Goal: Register for event/course

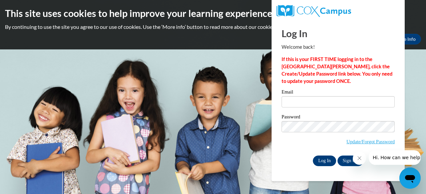
type input "velpelcourtney@aasd.k12.wi.us"
click at [326, 160] on input "Log In" at bounding box center [324, 161] width 23 height 11
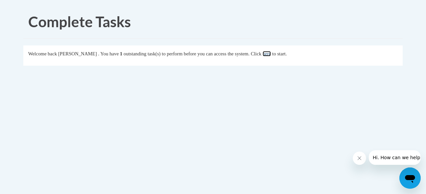
click at [271, 56] on link "here" at bounding box center [266, 53] width 8 height 5
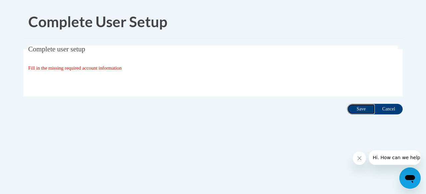
click at [365, 107] on input "Save" at bounding box center [361, 109] width 28 height 11
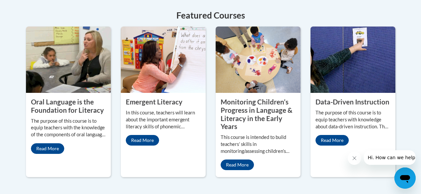
scroll to position [632, 0]
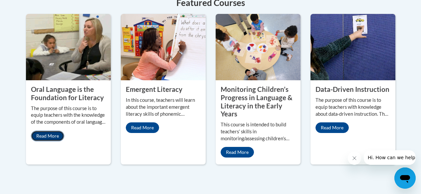
click at [43, 131] on link "Read More" at bounding box center [47, 136] width 33 height 11
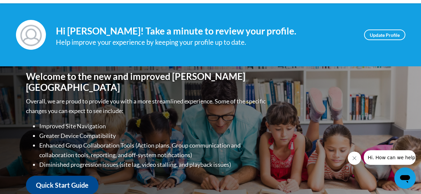
scroll to position [66, 0]
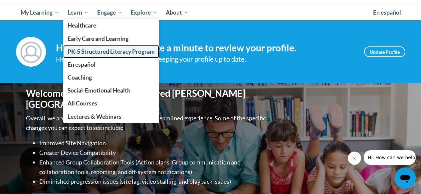
click at [103, 53] on span "PK-5 Structured Literacy Program" at bounding box center [110, 51] width 87 height 7
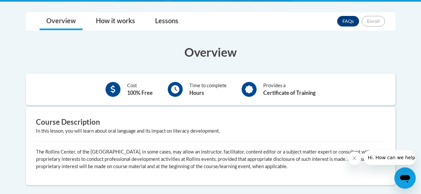
scroll to position [166, 0]
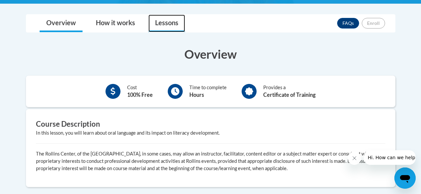
click at [160, 23] on link "Lessons" at bounding box center [166, 24] width 37 height 18
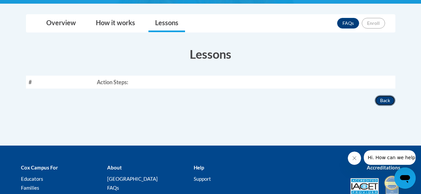
click at [387, 98] on button "Back" at bounding box center [384, 100] width 21 height 11
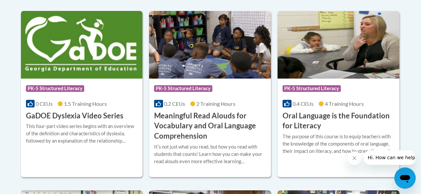
scroll to position [465, 0]
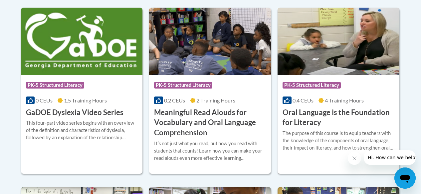
click at [323, 111] on h3 "Oral Language is the Foundation for Literacy" at bounding box center [338, 118] width 112 height 21
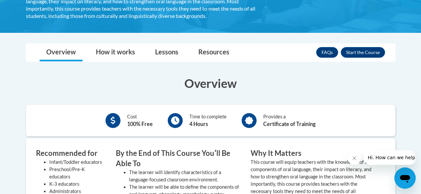
scroll to position [199, 0]
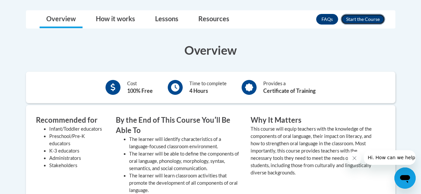
click at [349, 21] on button "Enroll" at bounding box center [362, 19] width 44 height 11
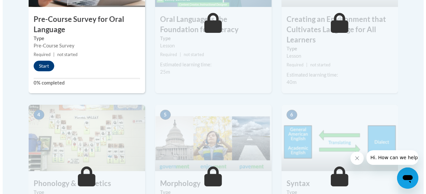
scroll to position [266, 0]
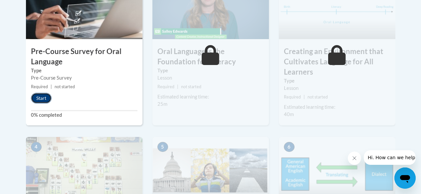
click at [40, 98] on button "Start" at bounding box center [41, 98] width 21 height 11
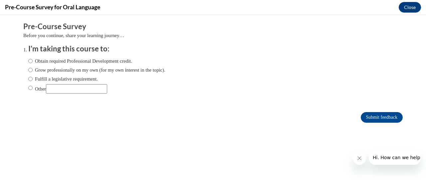
scroll to position [0, 0]
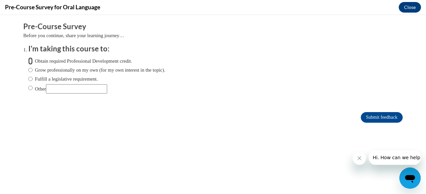
click at [28, 60] on input "Obtain required Professional Development credit." at bounding box center [30, 61] width 4 height 7
radio input "true"
click at [363, 114] on input "Submit feedback" at bounding box center [381, 117] width 42 height 11
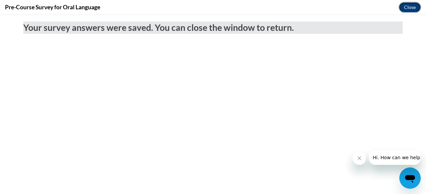
drag, startPoint x: 411, startPoint y: 8, endPoint x: 410, endPoint y: 24, distance: 15.6
click at [411, 8] on button "Close" at bounding box center [409, 7] width 22 height 11
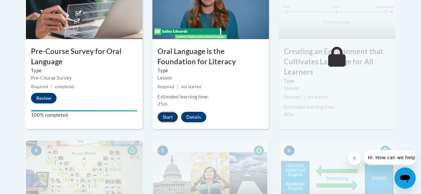
click at [165, 118] on button "Start" at bounding box center [167, 117] width 21 height 11
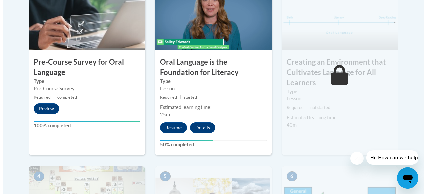
scroll to position [266, 0]
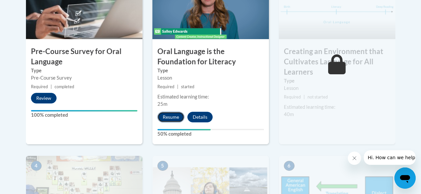
click at [169, 120] on button "Resume" at bounding box center [170, 117] width 27 height 11
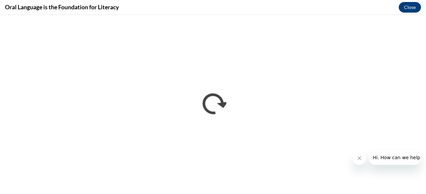
scroll to position [0, 0]
click at [359, 158] on icon "Close message from company" at bounding box center [358, 158] width 3 height 3
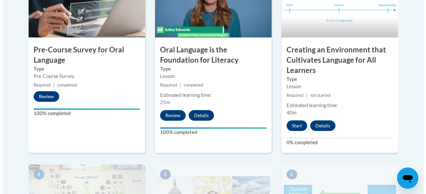
scroll to position [273, 0]
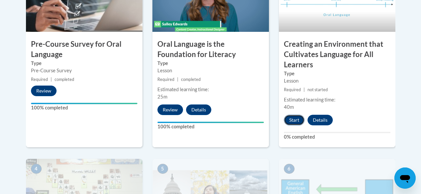
click at [295, 117] on button "Start" at bounding box center [294, 120] width 21 height 11
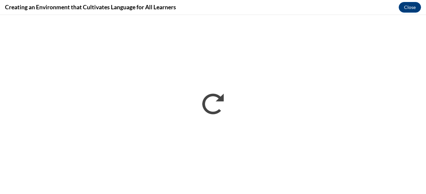
scroll to position [0, 0]
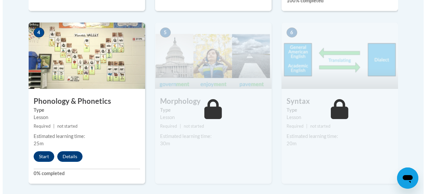
scroll to position [417, 0]
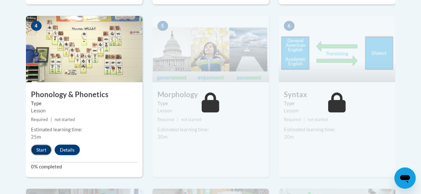
click at [36, 147] on button "Start" at bounding box center [41, 150] width 21 height 11
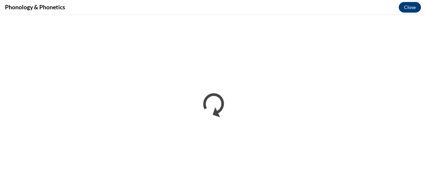
scroll to position [0, 0]
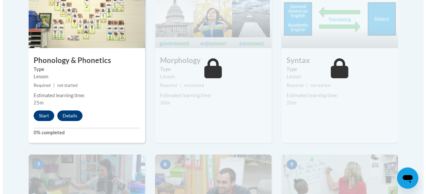
scroll to position [483, 0]
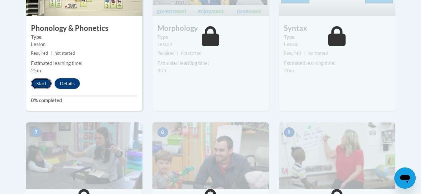
click at [40, 86] on button "Start" at bounding box center [41, 83] width 21 height 11
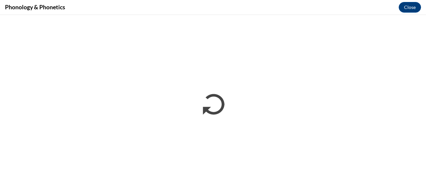
scroll to position [0, 0]
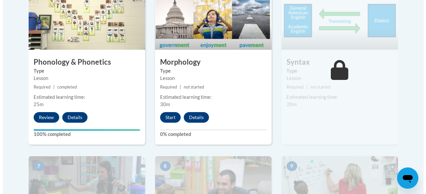
scroll to position [465, 0]
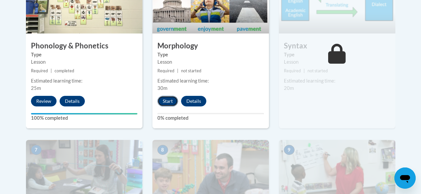
click at [158, 101] on button "Start" at bounding box center [167, 101] width 21 height 11
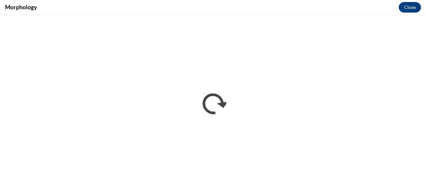
scroll to position [0, 0]
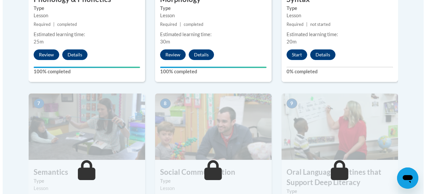
scroll to position [499, 0]
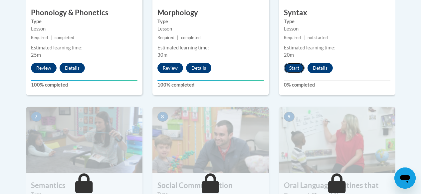
click at [291, 71] on button "Start" at bounding box center [294, 68] width 21 height 11
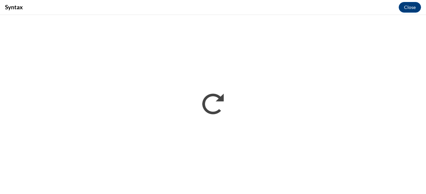
scroll to position [0, 0]
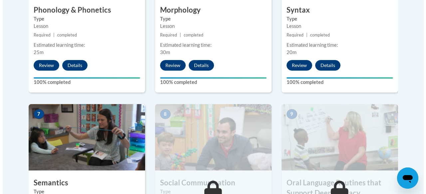
scroll to position [562, 0]
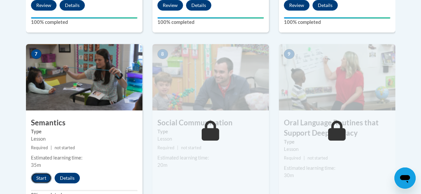
click at [38, 180] on button "Start" at bounding box center [41, 178] width 21 height 11
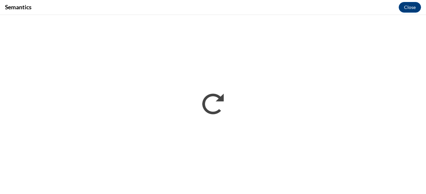
scroll to position [0, 0]
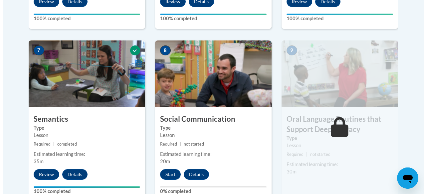
scroll to position [598, 0]
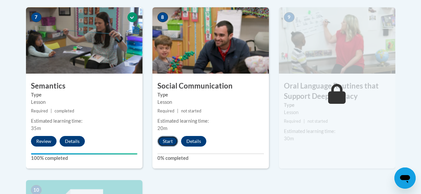
click at [163, 139] on button "Start" at bounding box center [167, 141] width 21 height 11
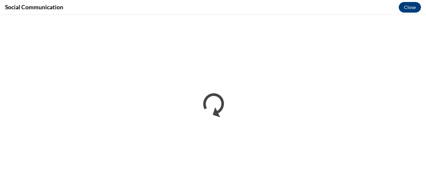
scroll to position [0, 0]
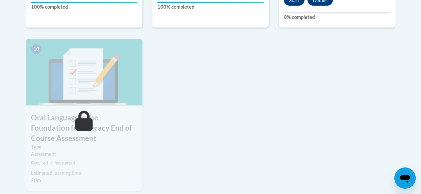
scroll to position [665, 0]
